Goal: Task Accomplishment & Management: Manage account settings

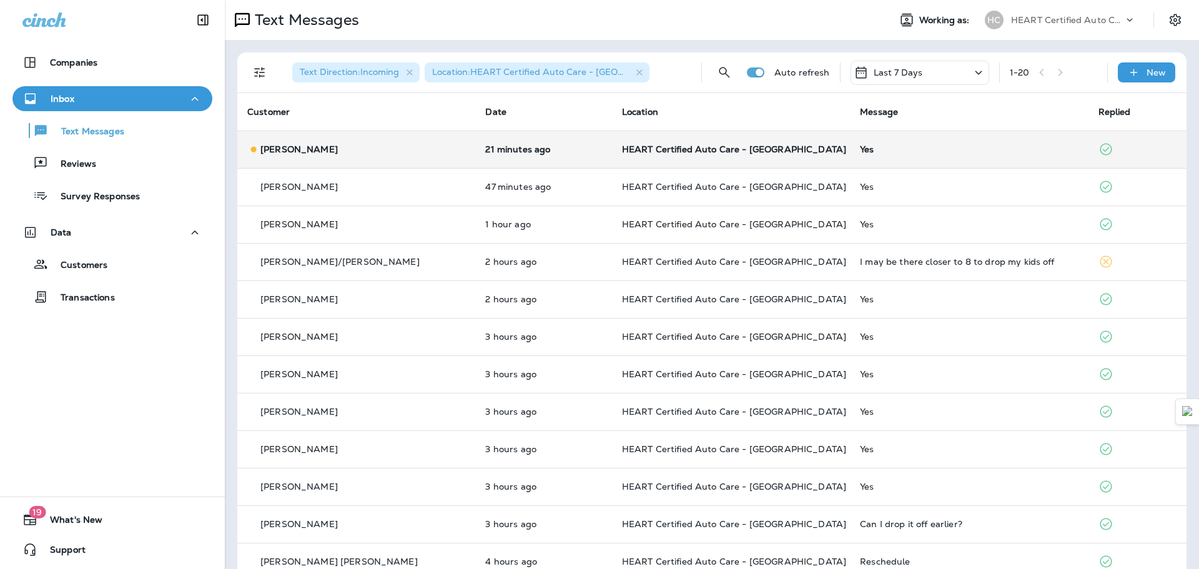
click at [630, 140] on td "HEART Certified Auto Care - [GEOGRAPHIC_DATA]" at bounding box center [731, 148] width 238 height 37
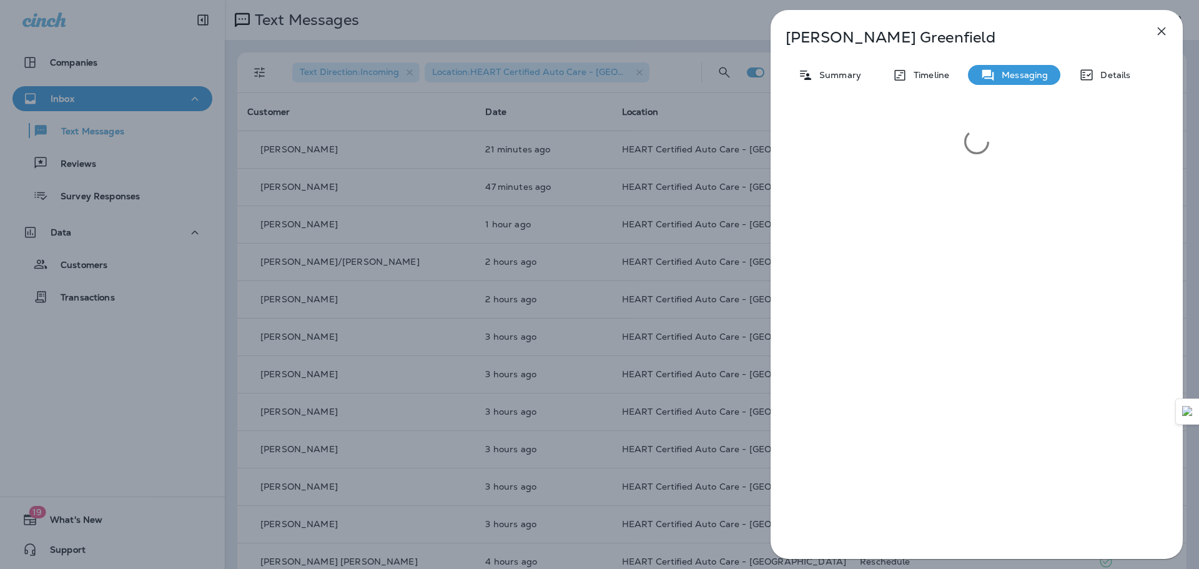
click at [1151, 30] on button "button" at bounding box center [1161, 31] width 25 height 25
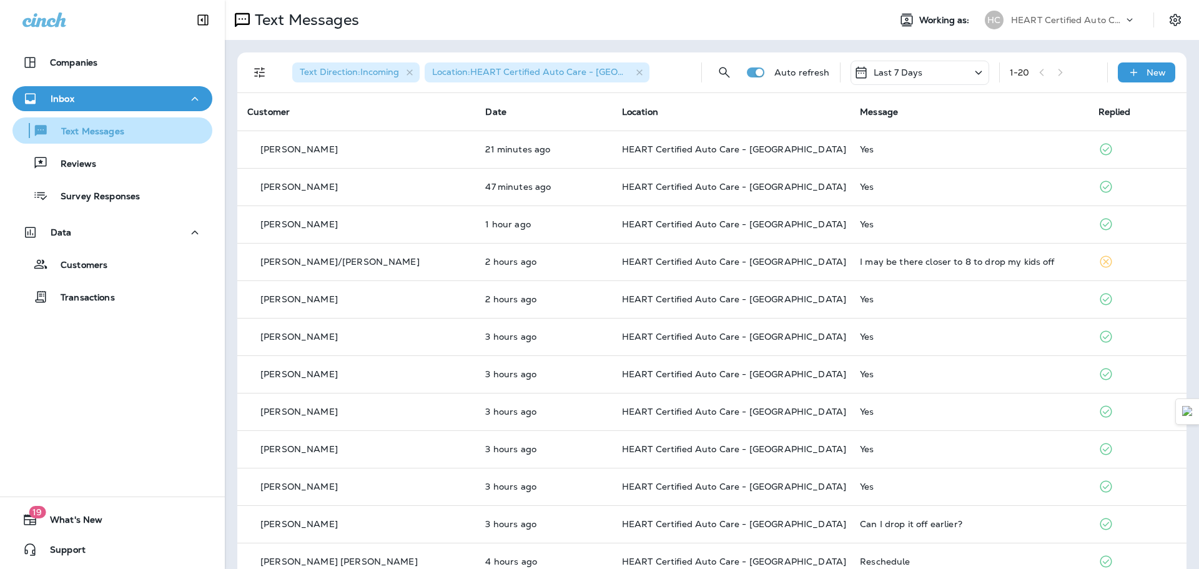
click at [93, 123] on div "Text Messages" at bounding box center [70, 130] width 107 height 19
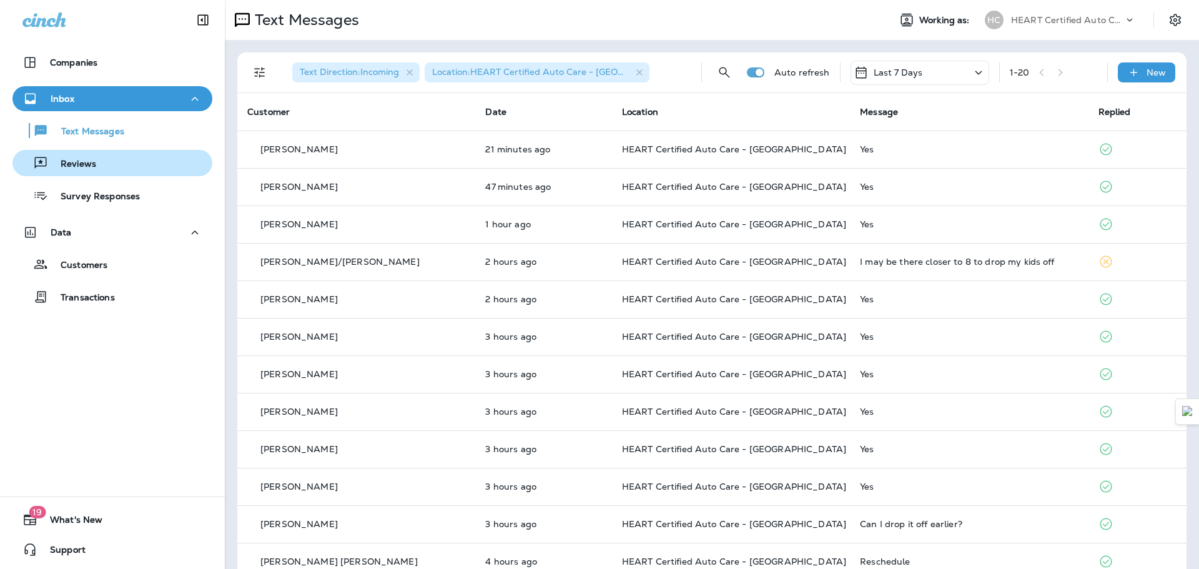
click at [92, 155] on div "Reviews" at bounding box center [56, 163] width 79 height 19
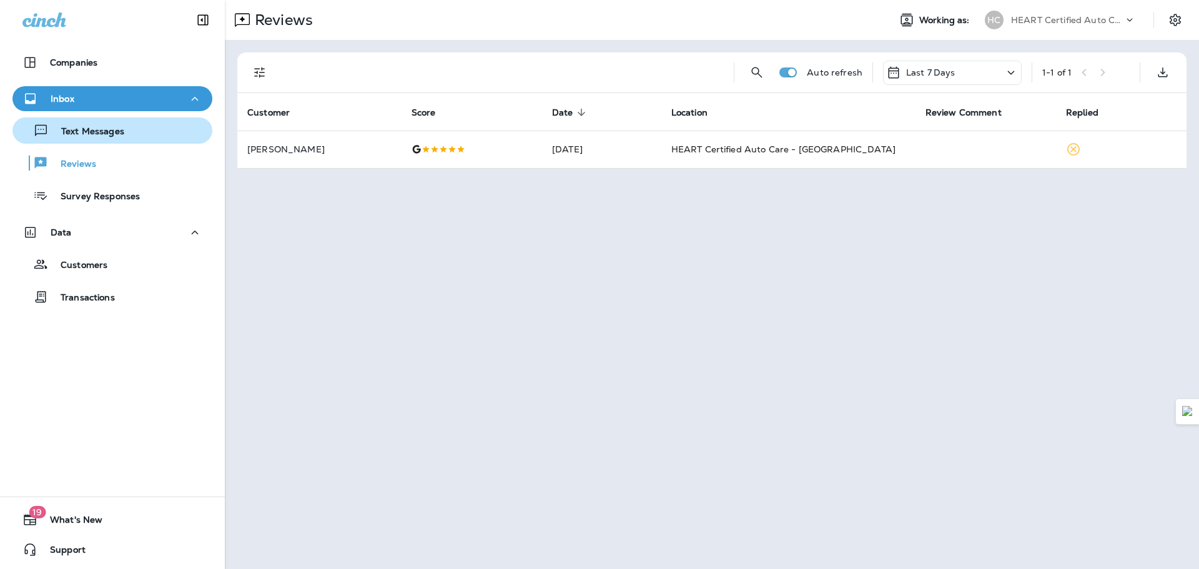
click at [103, 135] on p "Text Messages" at bounding box center [87, 132] width 76 height 12
